Goal: Task Accomplishment & Management: Use online tool/utility

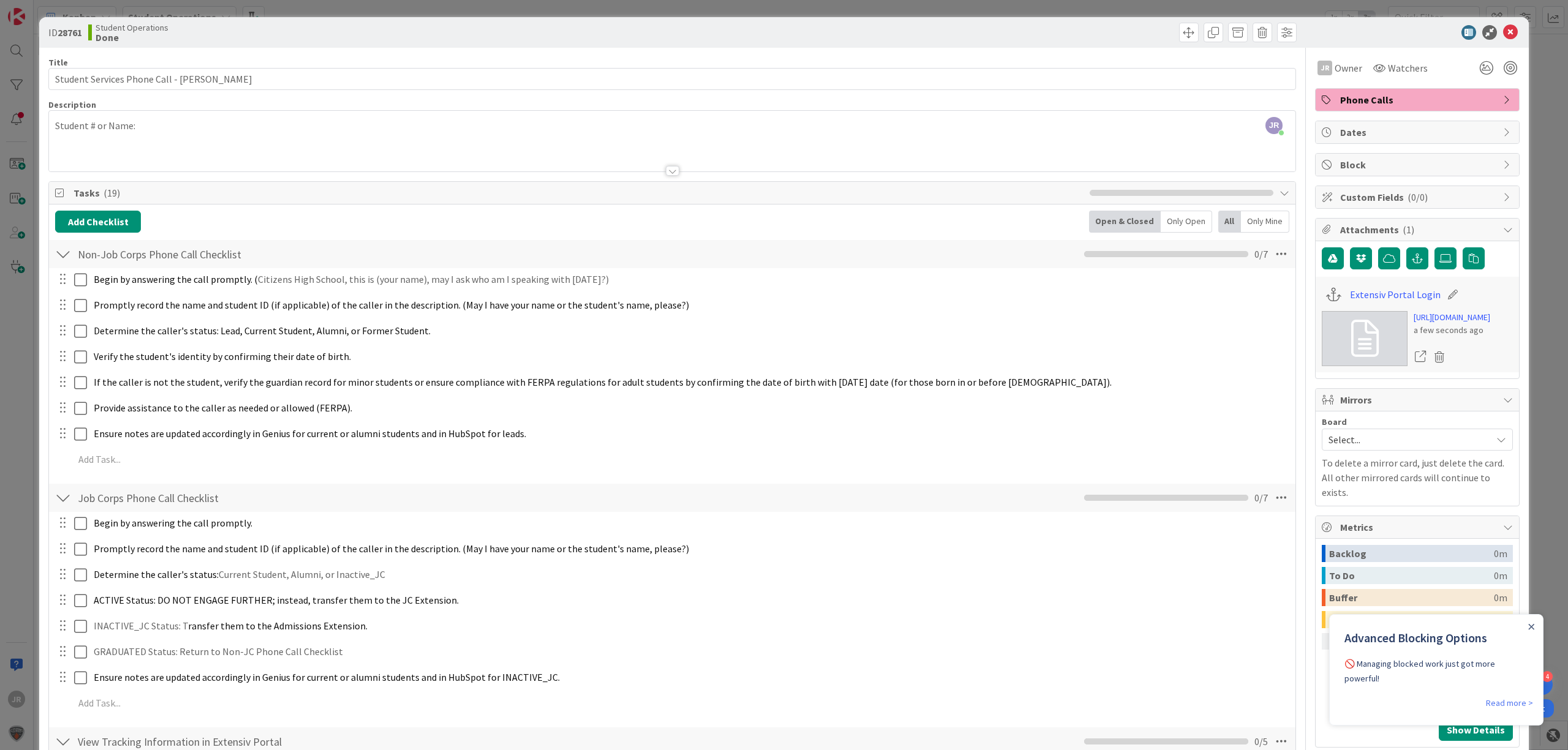
click at [428, 8] on div "ID 28761 Student Operations Done Move Move Title 44 / 128 Student Services Phon…" at bounding box center [784, 375] width 1568 height 750
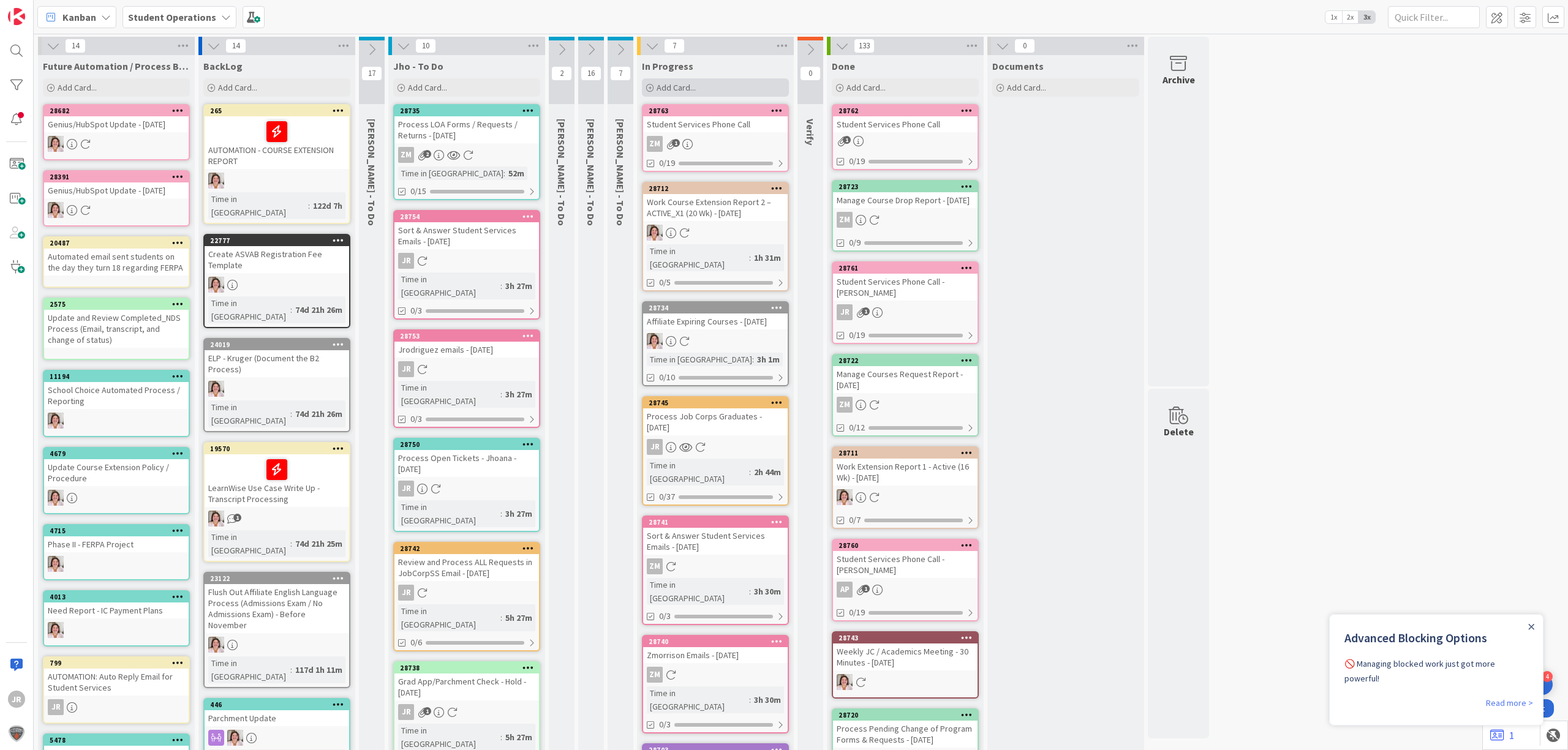
click at [743, 88] on div "Add Card..." at bounding box center [715, 87] width 147 height 19
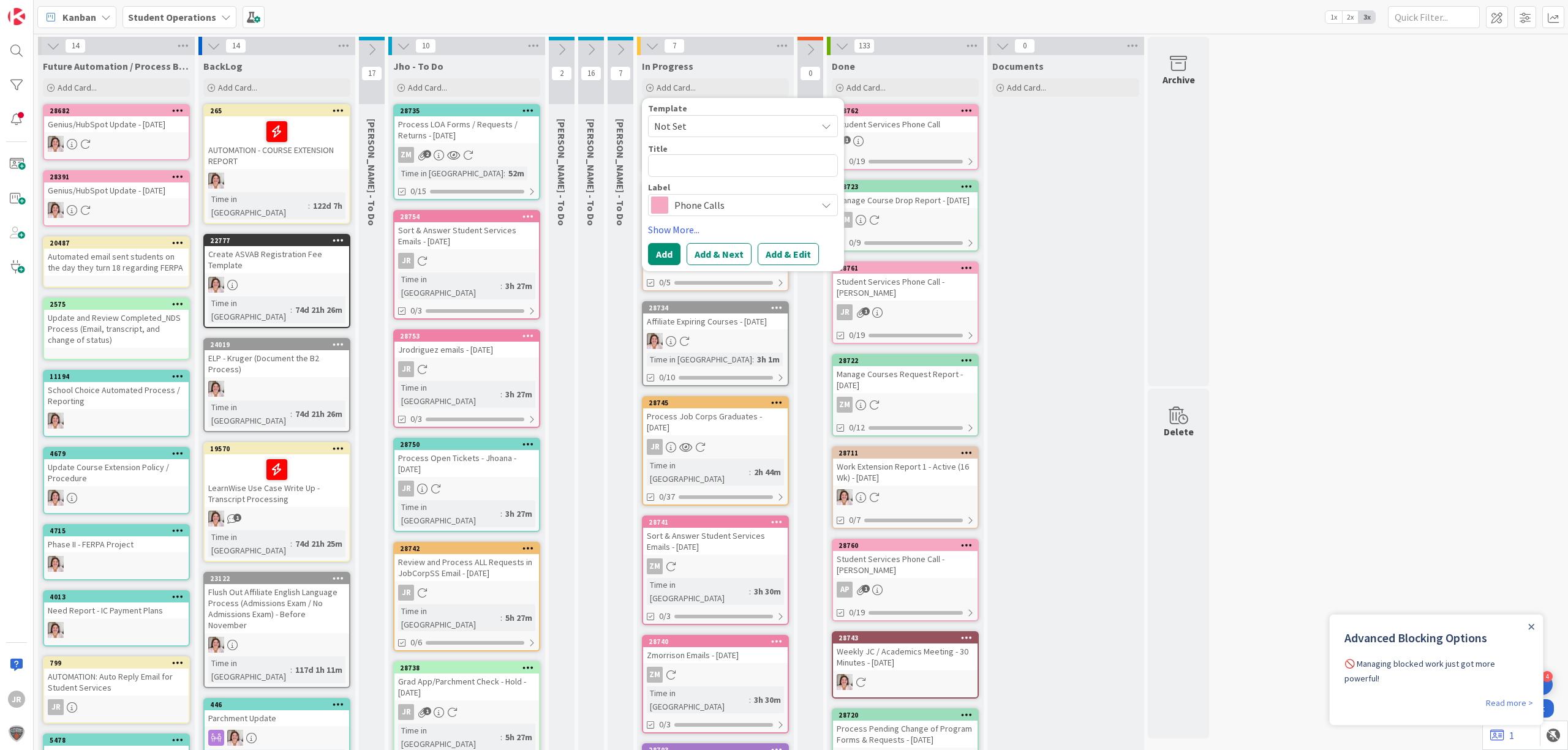
click at [745, 123] on span "Not Set" at bounding box center [730, 126] width 153 height 16
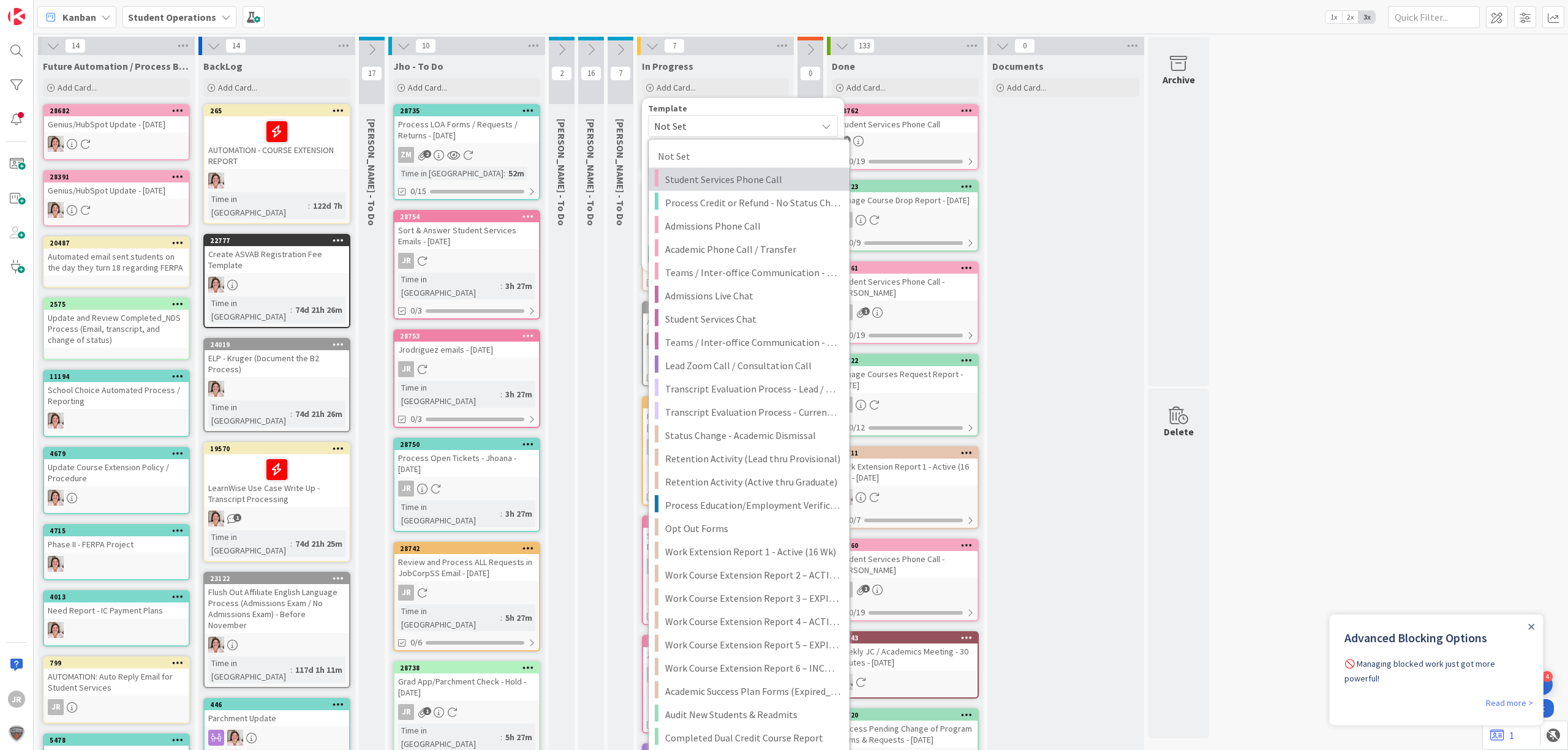
click at [745, 171] on span "Student Services Phone Call" at bounding box center [752, 179] width 175 height 16
type textarea "x"
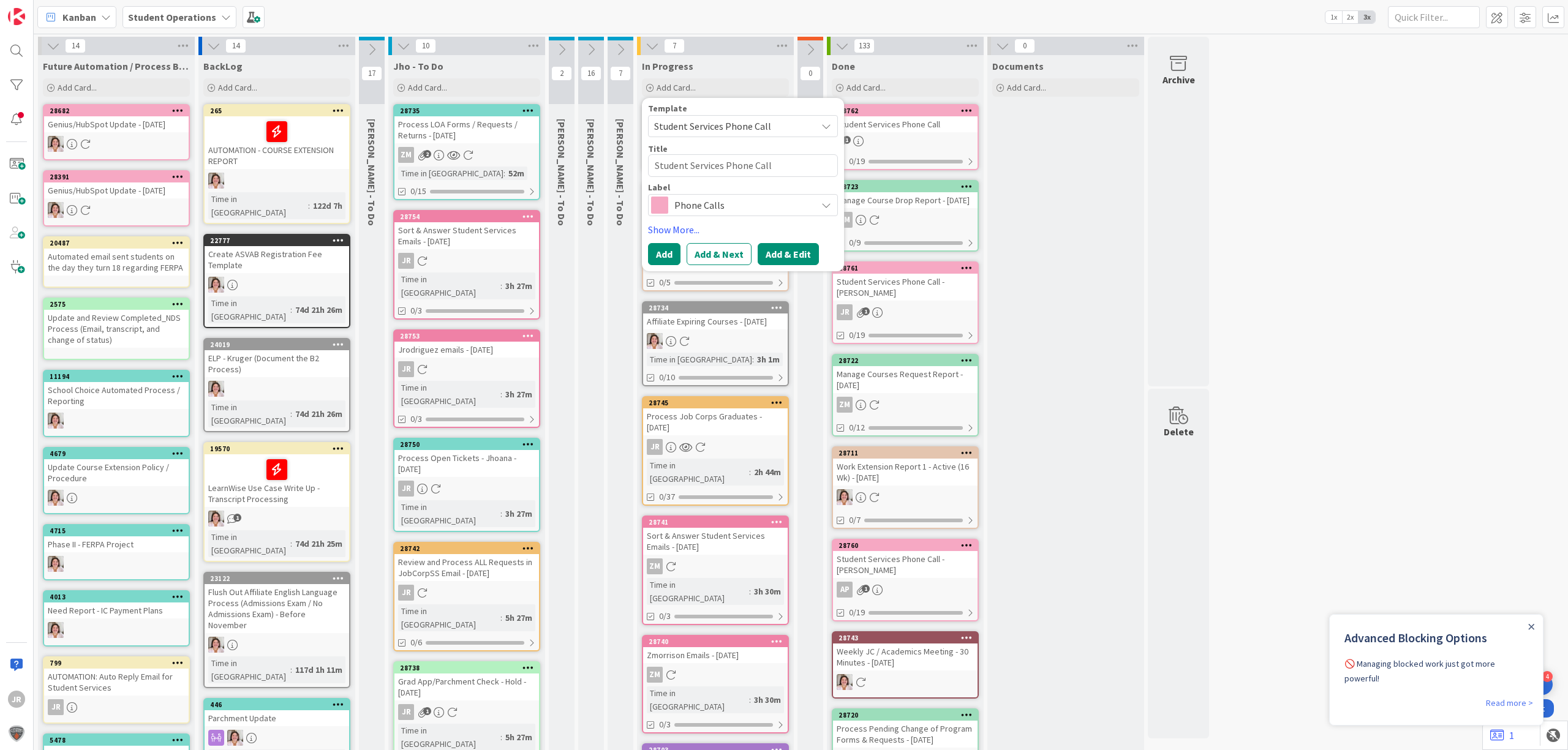
click at [786, 253] on button "Add & Edit" at bounding box center [787, 253] width 61 height 22
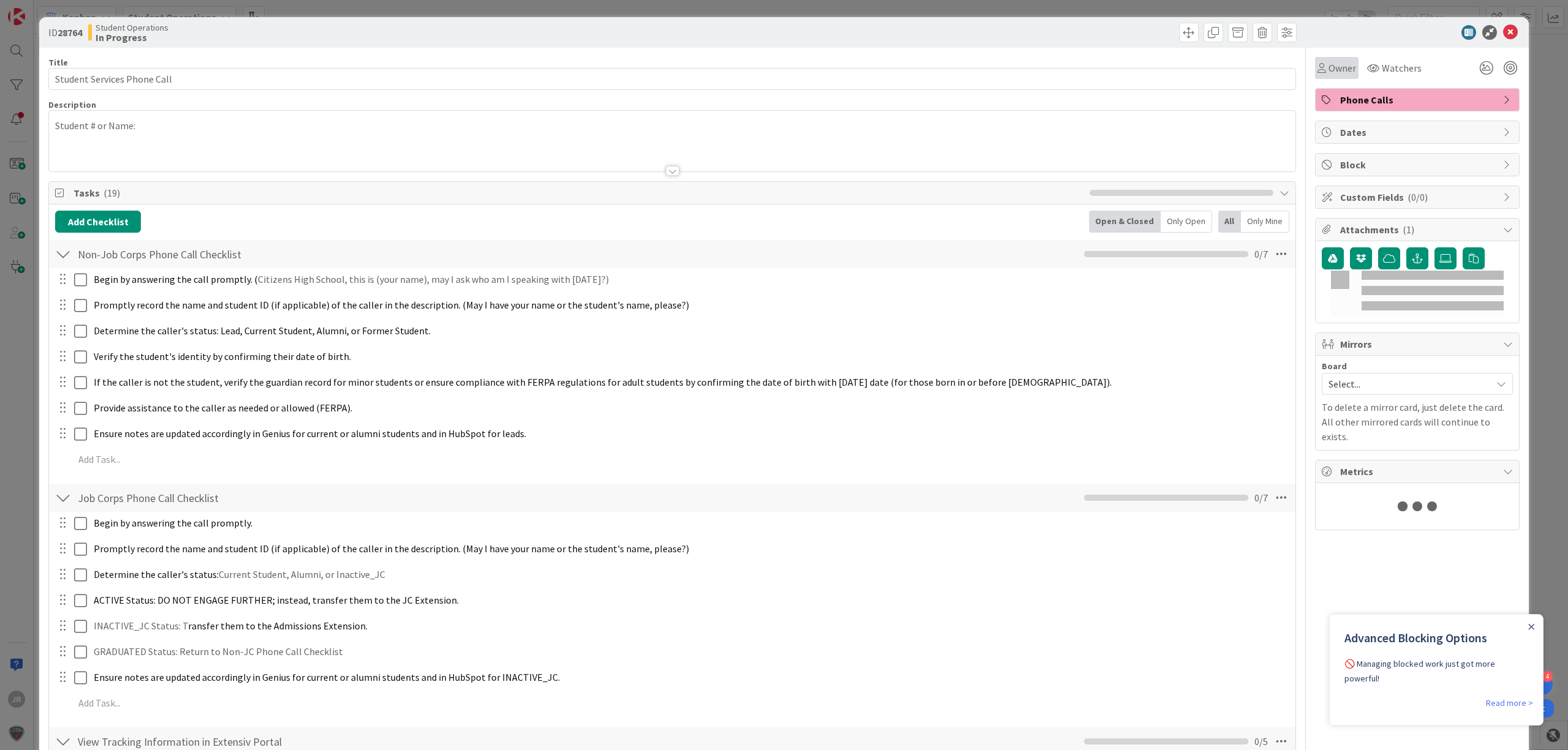
click at [1331, 66] on span "Owner" at bounding box center [1342, 67] width 27 height 15
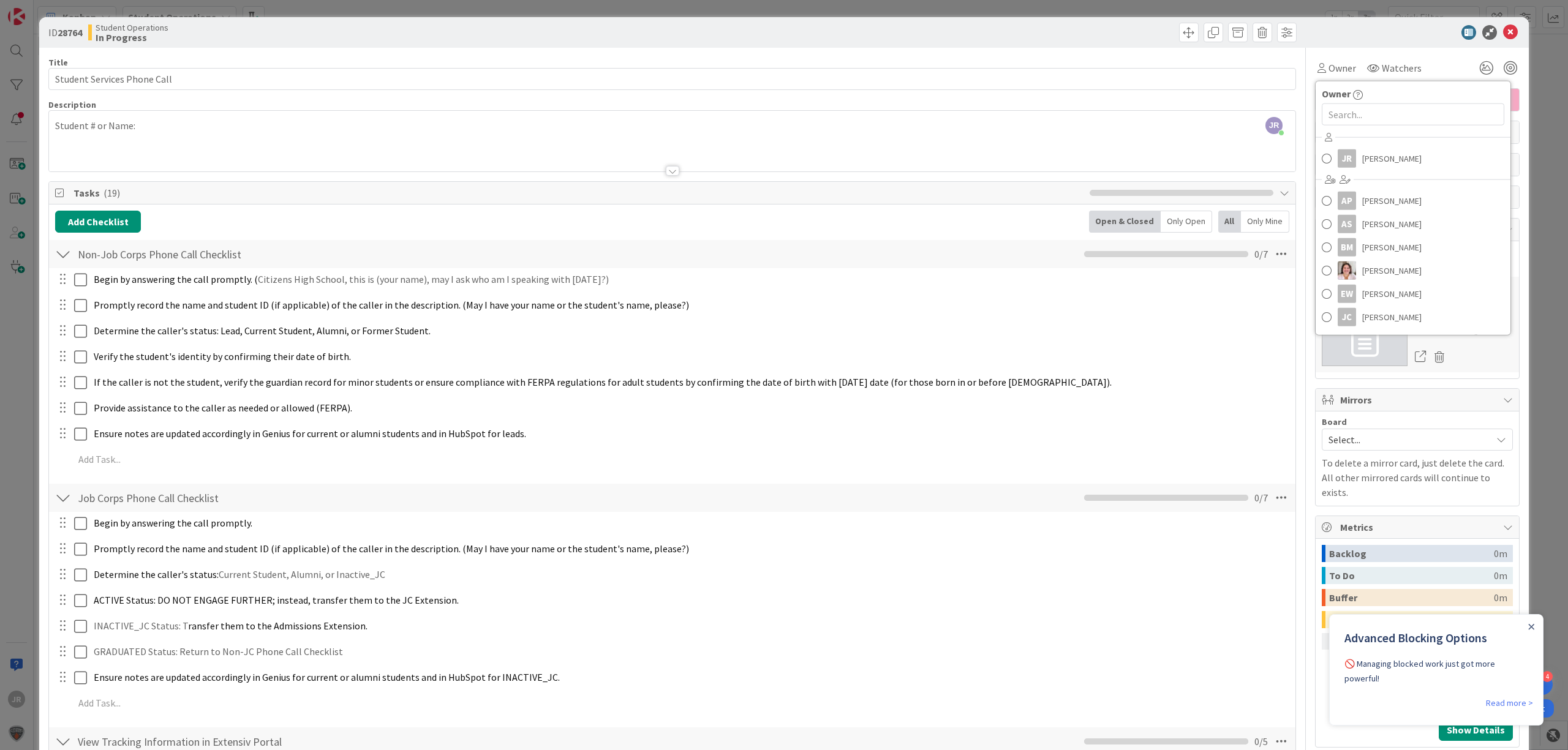
click at [295, 94] on div "Title 27 / 128 Student Services Phone Call Description JR [PERSON_NAME] just jo…" at bounding box center [672, 563] width 1247 height 1031
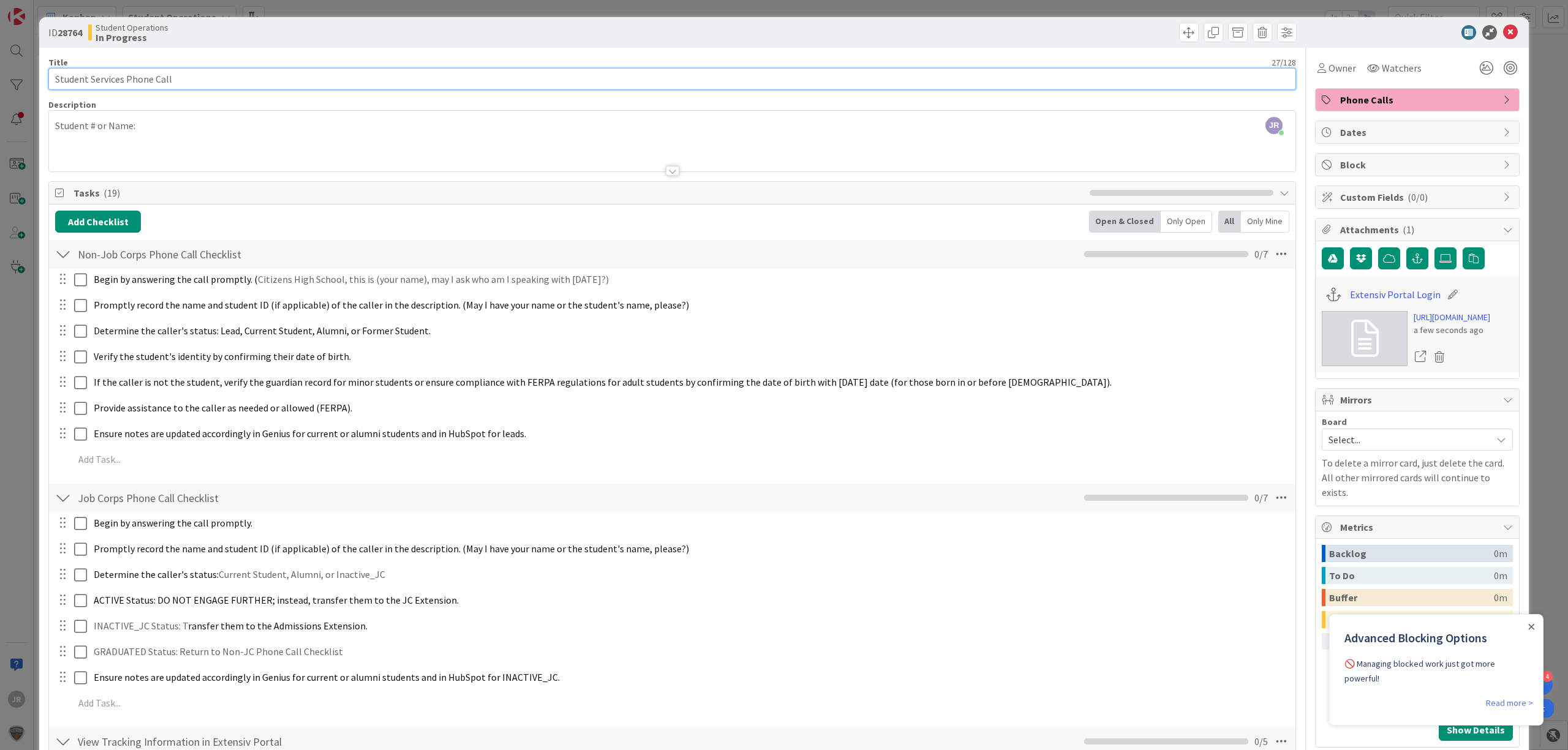
click at [285, 79] on input "Student Services Phone Call" at bounding box center [672, 79] width 1247 height 22
drag, startPoint x: 1312, startPoint y: 70, endPoint x: 1336, endPoint y: 86, distance: 28.8
click at [1318, 70] on icon at bounding box center [1321, 68] width 9 height 10
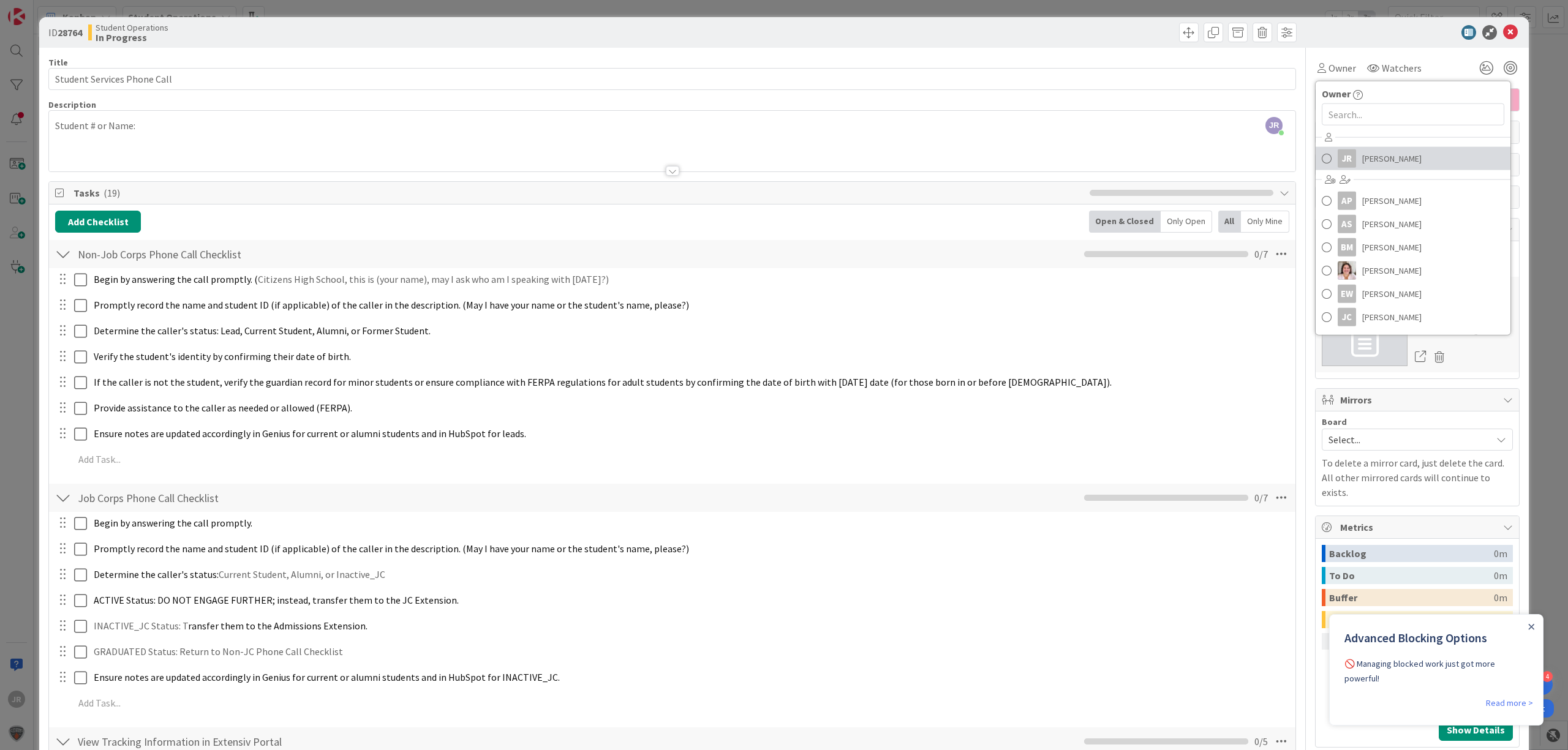
click at [1362, 153] on span "[PERSON_NAME]" at bounding box center [1392, 158] width 59 height 19
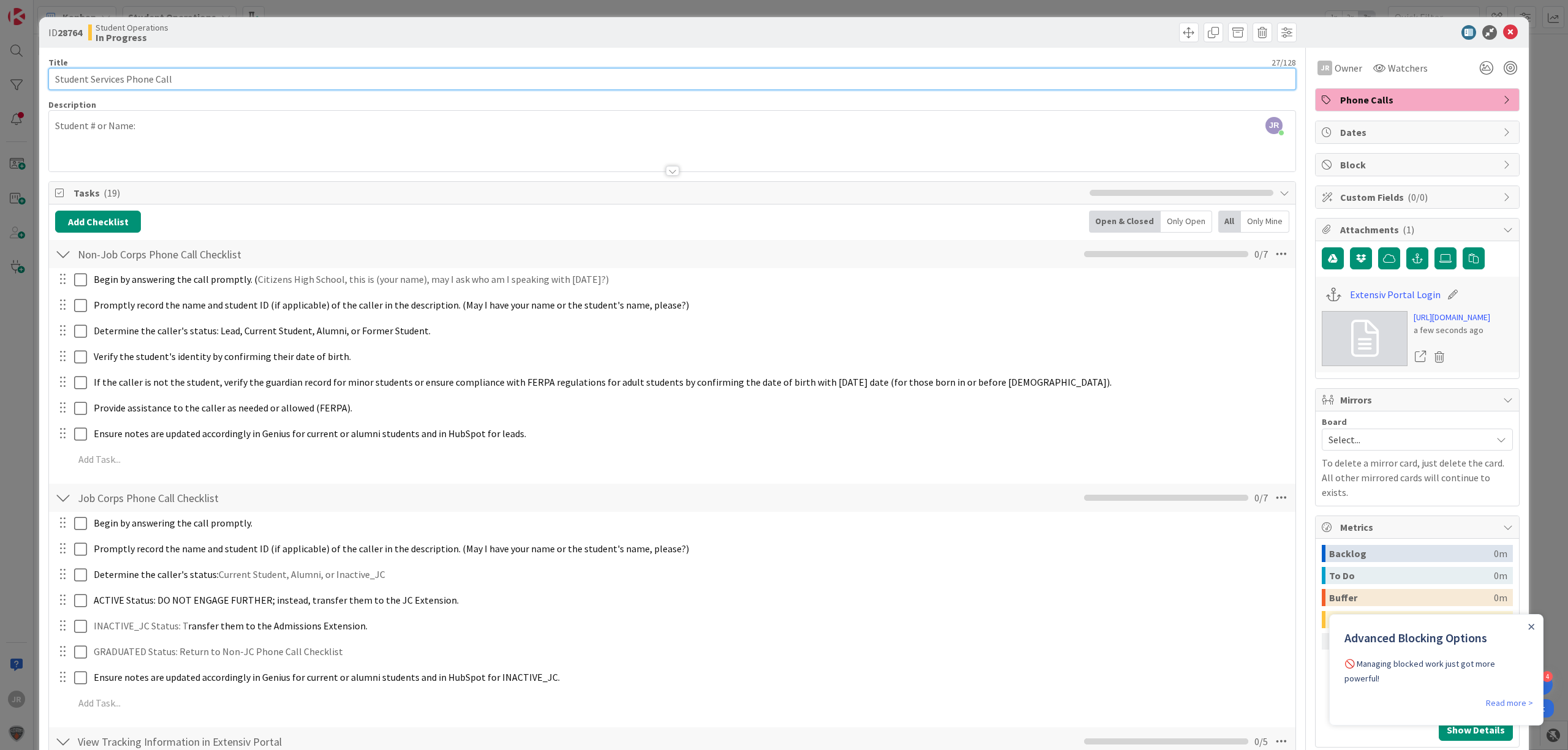
click at [816, 80] on input "Student Services Phone Call" at bounding box center [672, 79] width 1247 height 22
type input "Student Services Phone Call - [PERSON_NAME]"
click at [225, 123] on div "JR [PERSON_NAME] joined 7 m ago Student # or Name:" at bounding box center [671, 141] width 1246 height 60
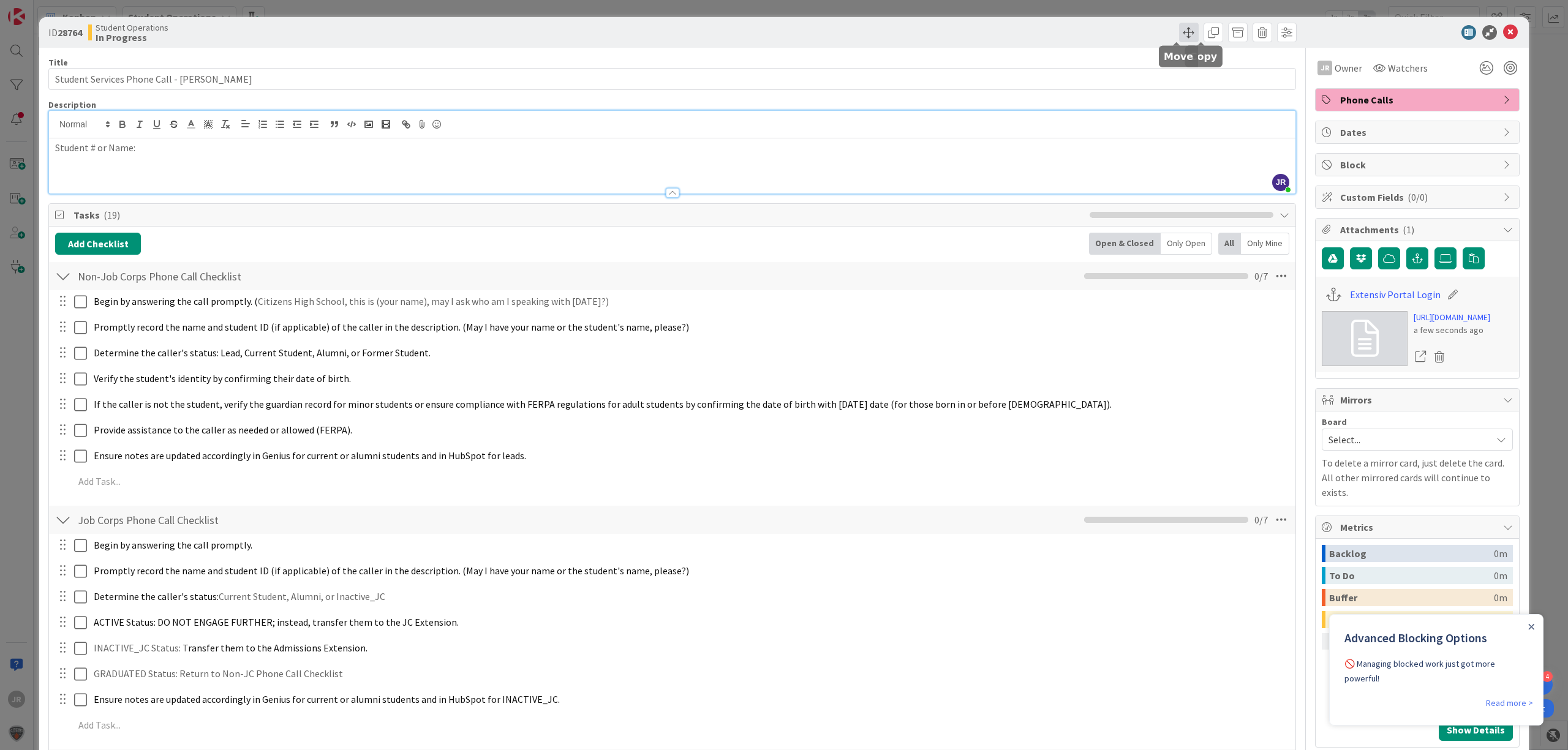
click at [1179, 33] on span at bounding box center [1189, 32] width 19 height 19
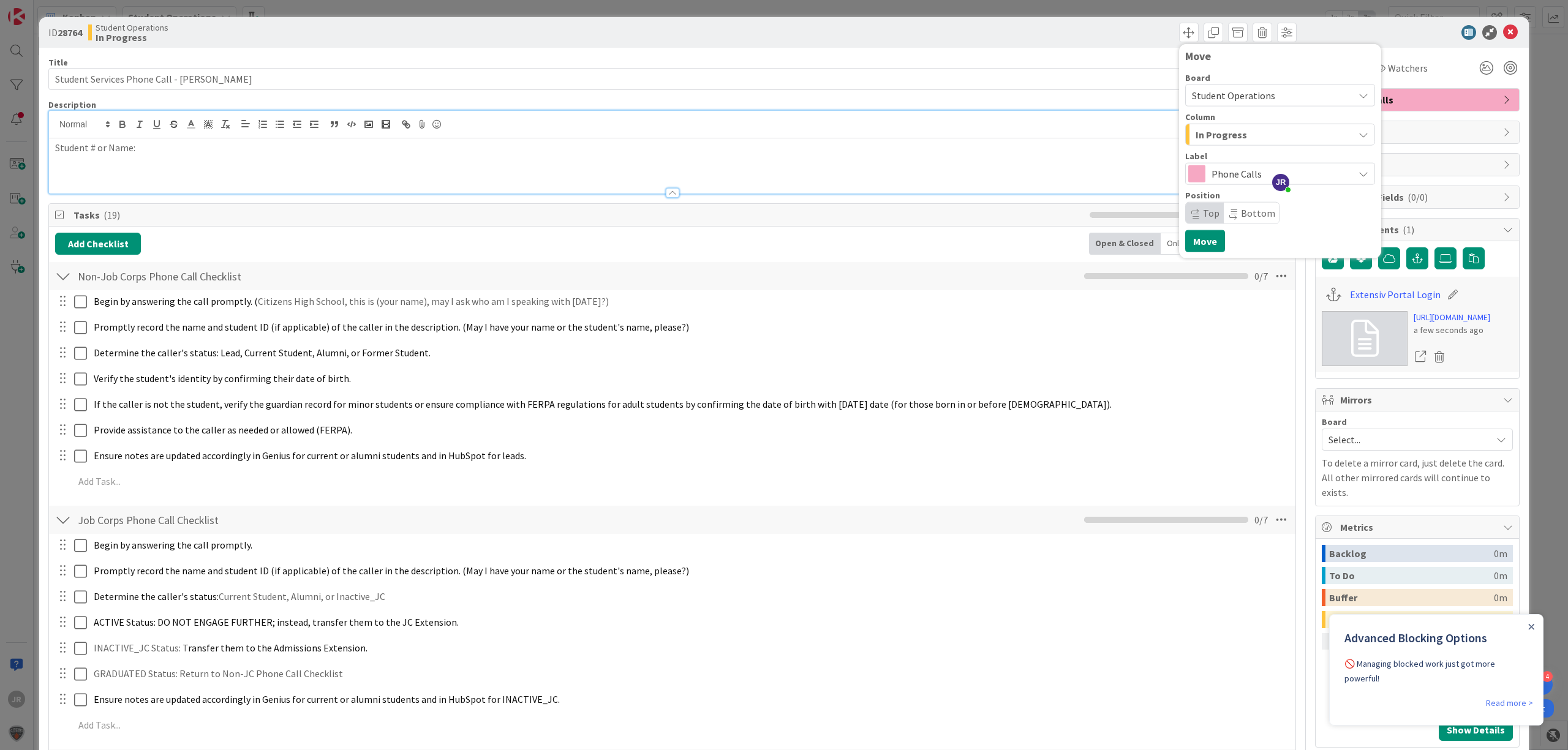
click at [1208, 129] on span "In Progress" at bounding box center [1221, 134] width 52 height 16
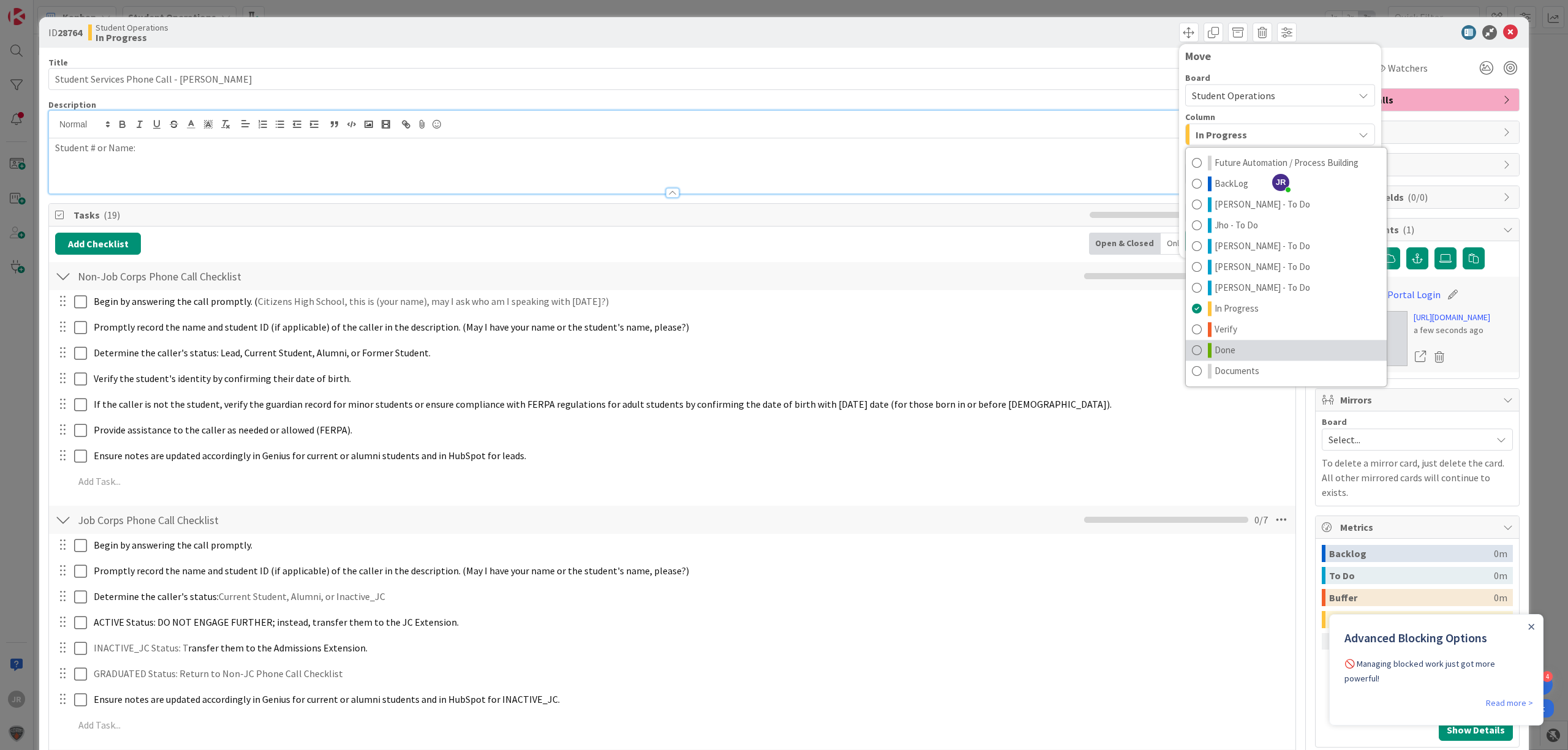
click at [1253, 353] on link "Done" at bounding box center [1286, 350] width 201 height 20
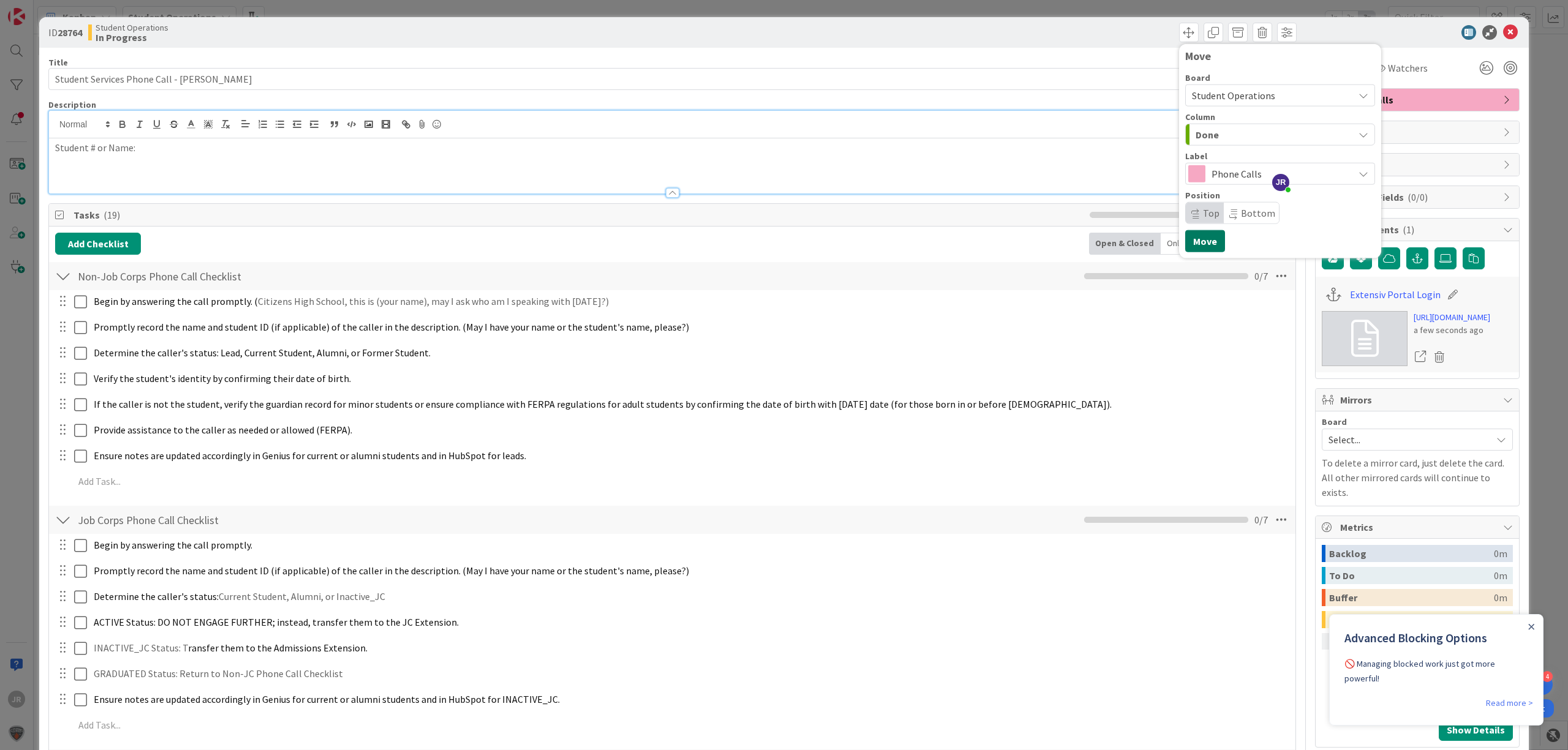
click at [1194, 238] on button "Move" at bounding box center [1205, 241] width 40 height 22
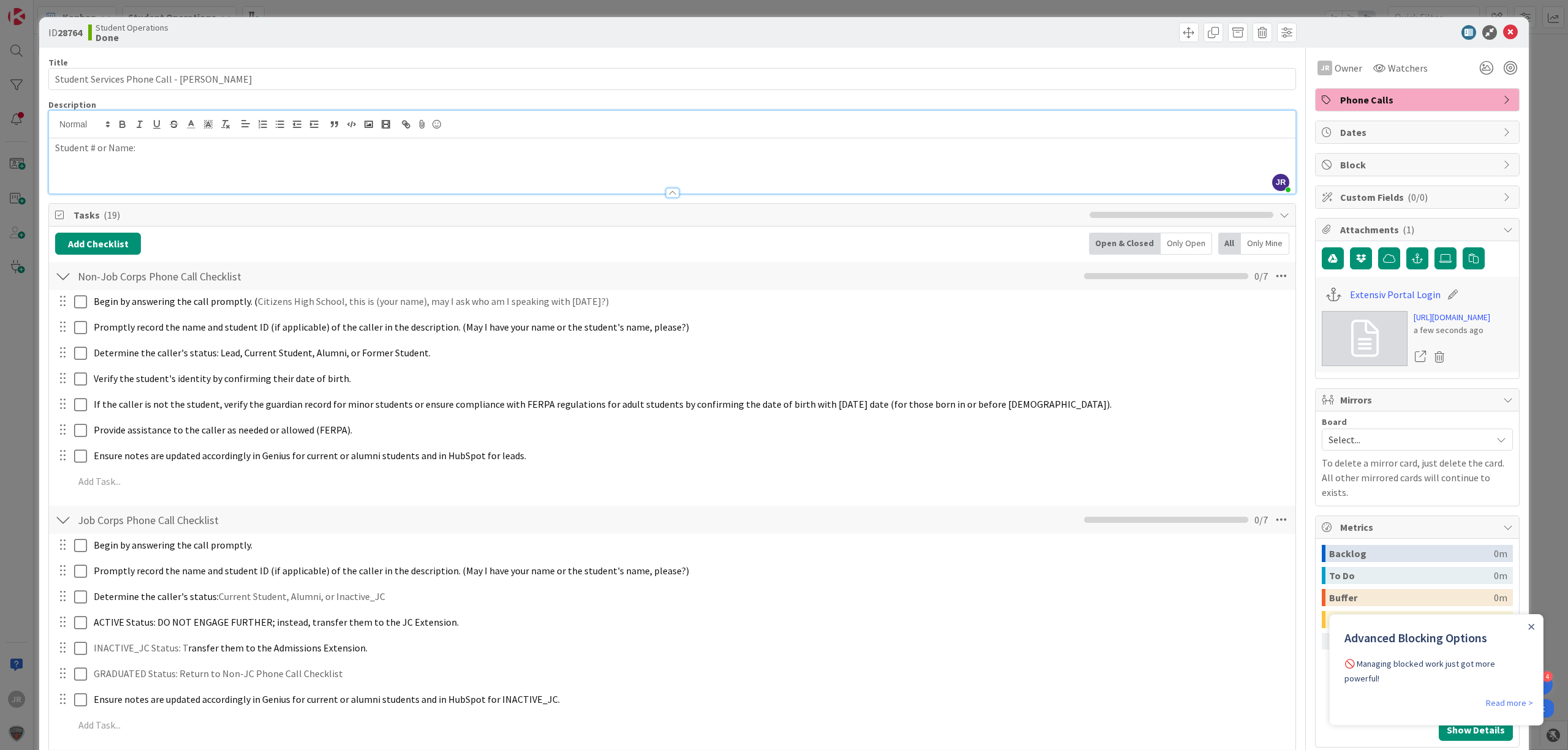
drag, startPoint x: 817, startPoint y: 3, endPoint x: 808, endPoint y: 15, distance: 15.0
click at [817, 3] on div "ID 28764 Student Operations Done Move Move Title 43 / 128 Student Services Phon…" at bounding box center [784, 375] width 1568 height 750
